Goal: Information Seeking & Learning: Learn about a topic

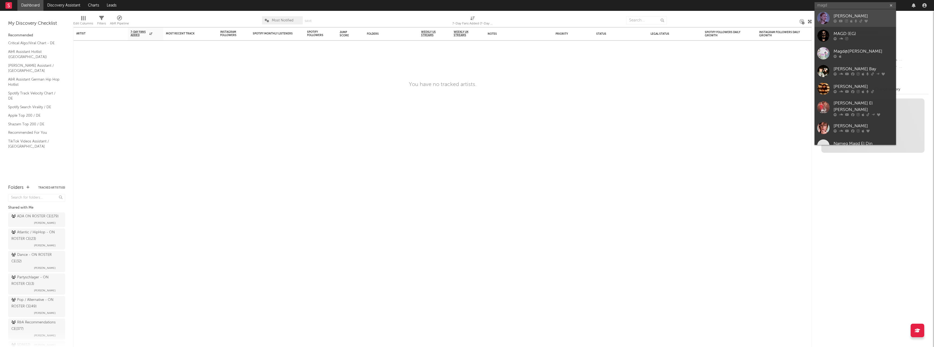
type input "magd"
click at [841, 16] on div "[PERSON_NAME]" at bounding box center [863, 16] width 60 height 7
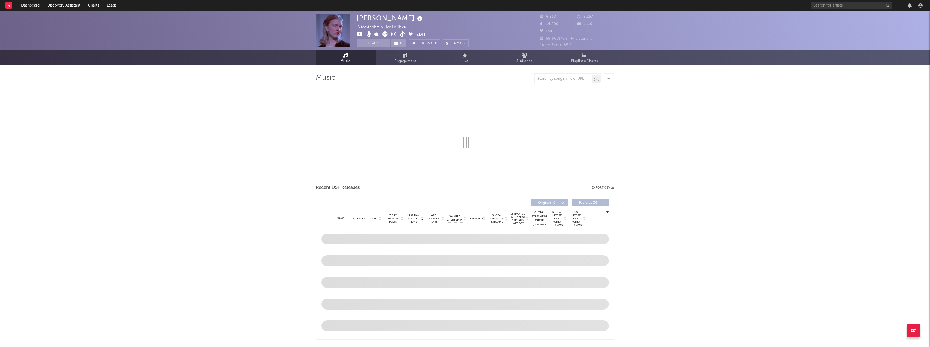
select select "6m"
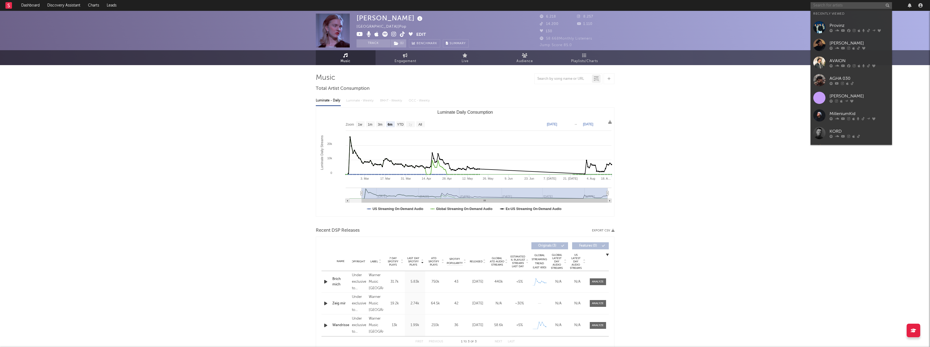
click at [822, 5] on input "text" at bounding box center [850, 5] width 81 height 7
click at [836, 29] on icon at bounding box center [837, 30] width 4 height 3
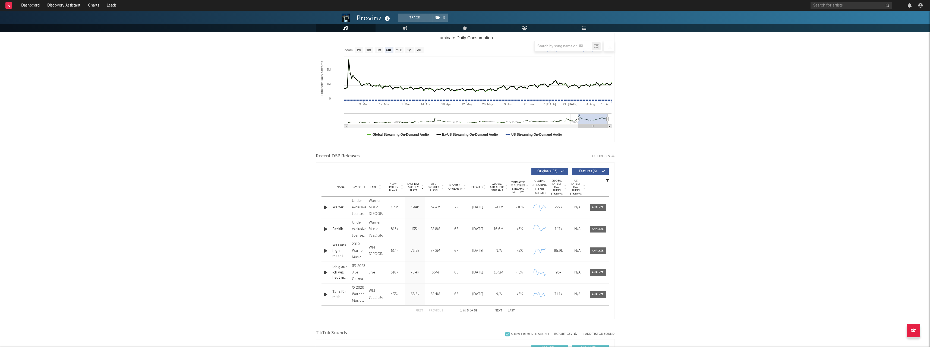
scroll to position [81, 0]
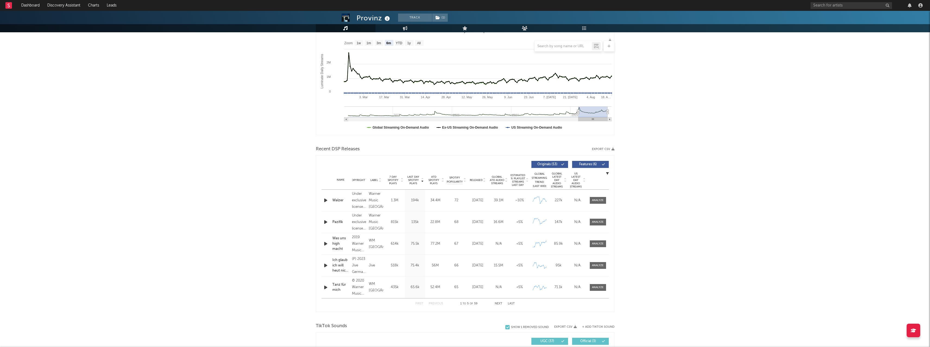
click at [368, 45] on div at bounding box center [465, 46] width 299 height 11
click at [380, 42] on div at bounding box center [465, 46] width 299 height 11
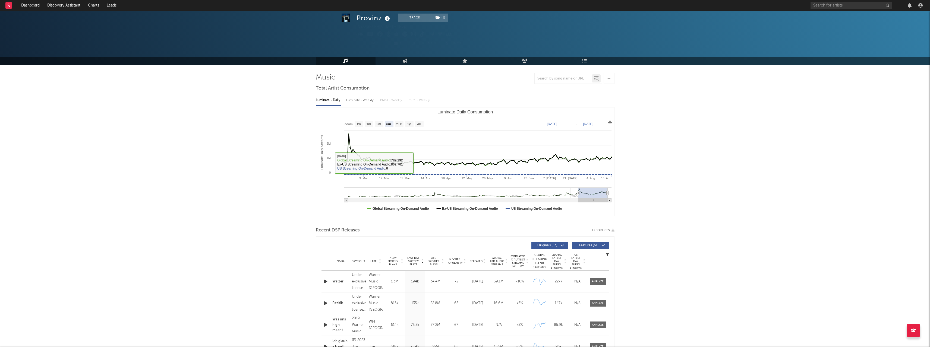
scroll to position [0, 0]
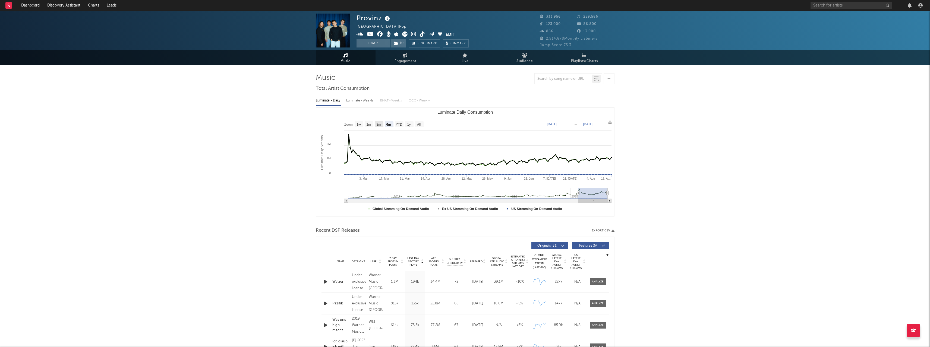
click at [378, 123] on text "3m" at bounding box center [378, 125] width 5 height 4
select select "3m"
type input "[DATE]"
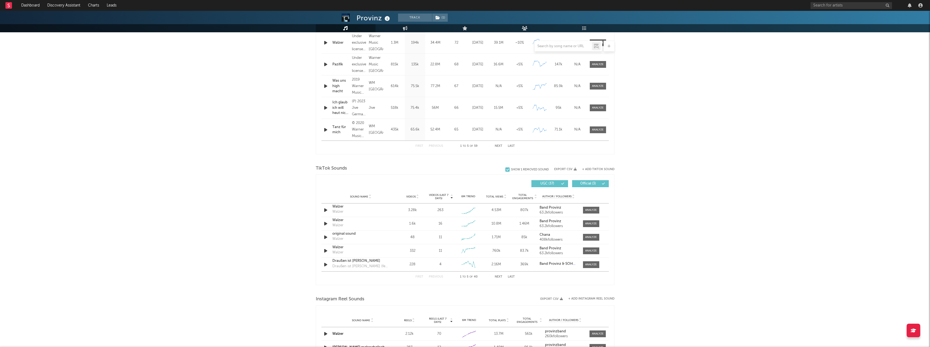
scroll to position [185, 0]
